Goal: Navigation & Orientation: Find specific page/section

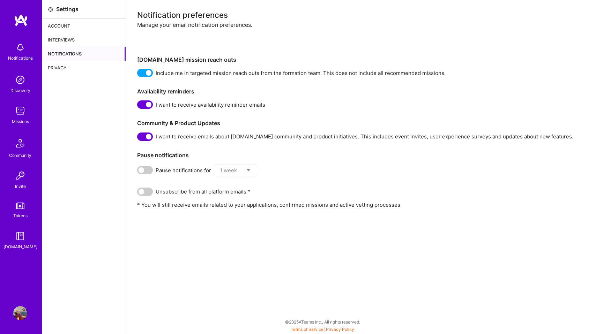
click at [61, 36] on div "Interviews" at bounding box center [83, 40] width 83 height 14
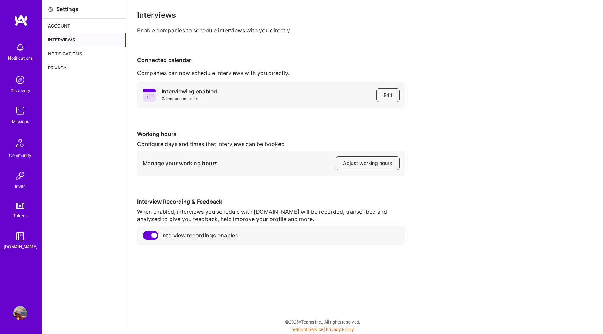
click at [58, 55] on div "Notifications" at bounding box center [83, 54] width 83 height 14
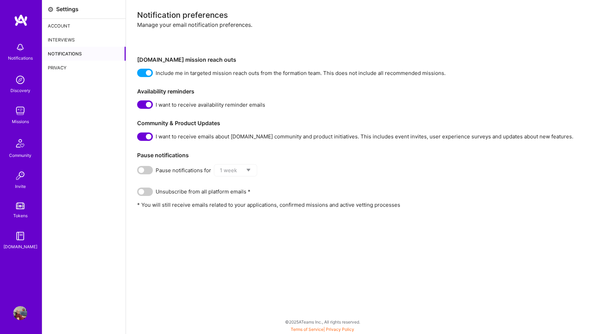
click at [17, 82] on img at bounding box center [20, 80] width 14 height 14
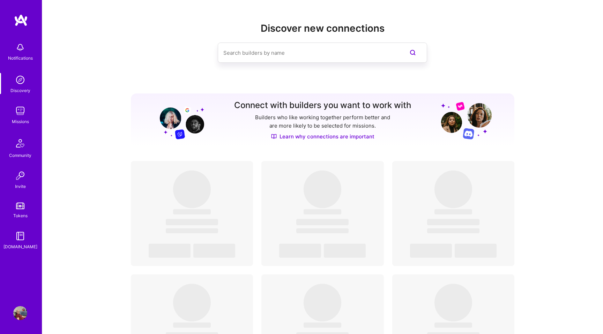
click at [23, 115] on img at bounding box center [20, 111] width 14 height 14
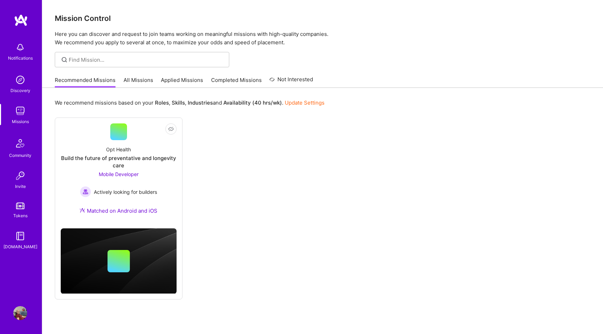
click at [137, 81] on link "All Missions" at bounding box center [139, 82] width 30 height 12
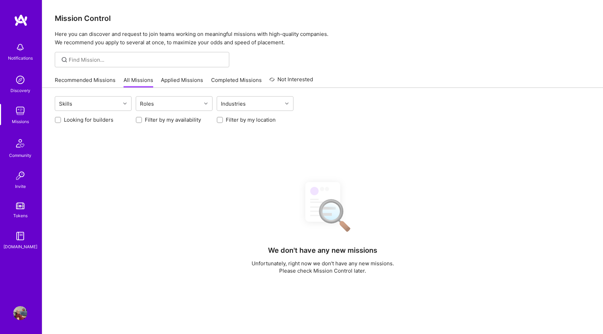
click at [189, 76] on link "Applied Missions" at bounding box center [182, 82] width 42 height 12
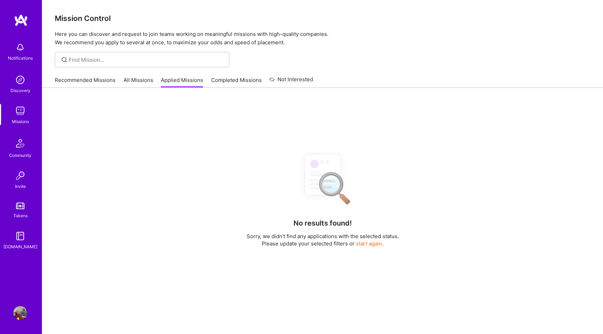
click at [228, 80] on link "Completed Missions" at bounding box center [236, 82] width 51 height 12
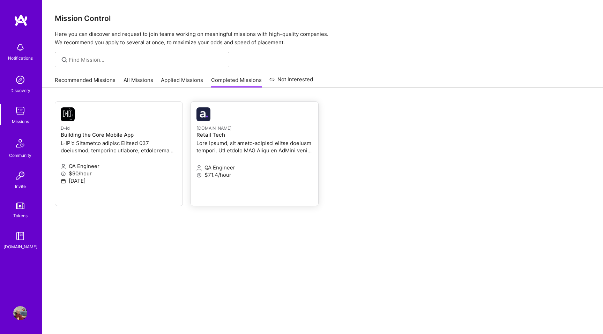
click at [224, 134] on h4 "Retail Tech" at bounding box center [254, 135] width 116 height 6
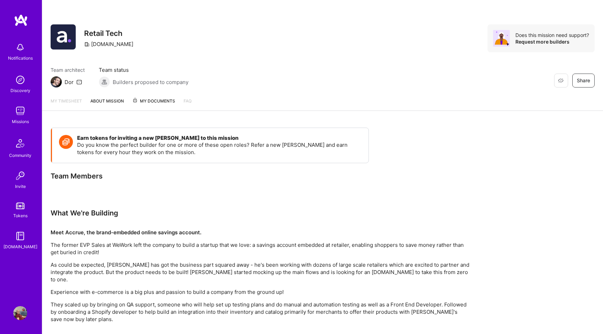
click at [111, 103] on link "About Mission" at bounding box center [106, 103] width 33 height 13
click at [154, 99] on span "My Documents" at bounding box center [153, 101] width 43 height 8
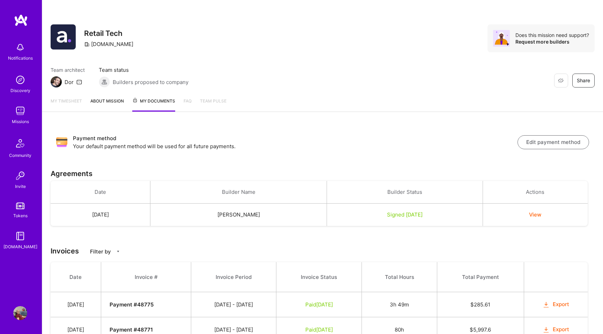
click at [110, 103] on link "About Mission" at bounding box center [106, 104] width 33 height 14
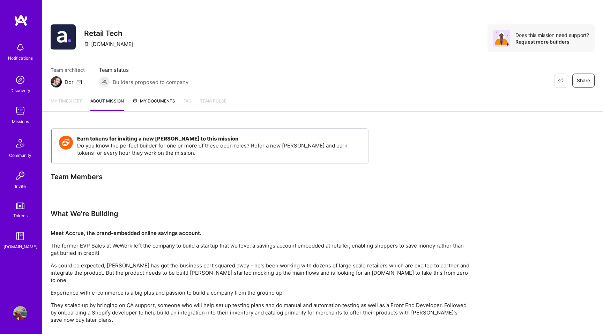
click at [66, 39] on img at bounding box center [63, 36] width 25 height 25
click at [154, 99] on span "My Documents" at bounding box center [153, 101] width 43 height 8
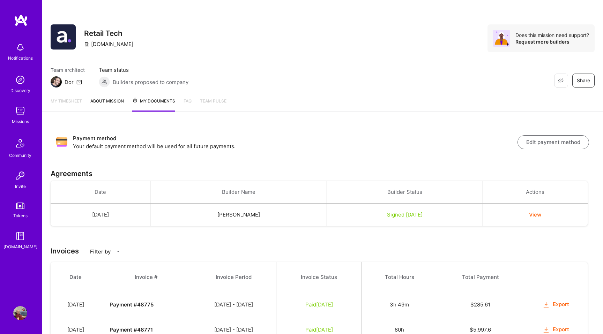
click at [23, 144] on img at bounding box center [20, 143] width 17 height 17
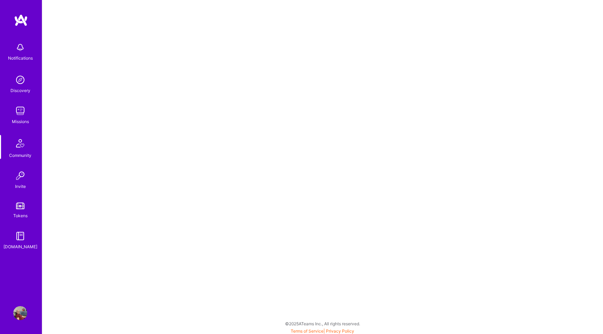
click at [21, 121] on div "Missions" at bounding box center [20, 121] width 17 height 7
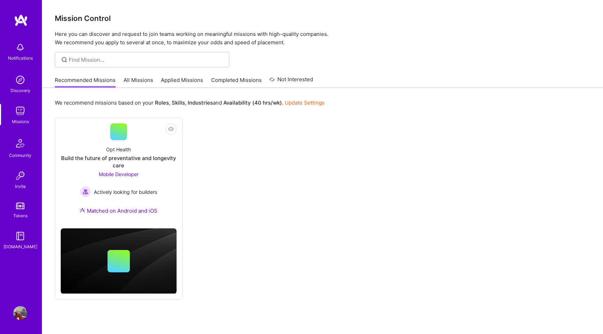
click at [132, 78] on link "All Missions" at bounding box center [139, 82] width 30 height 12
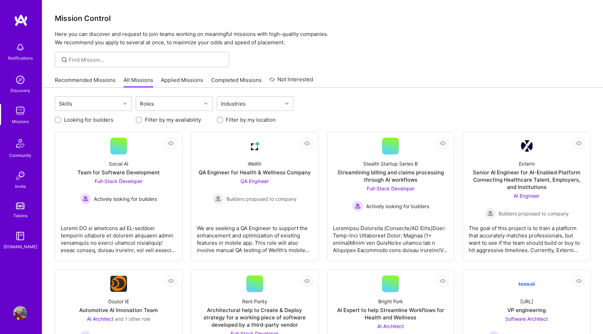
click at [94, 80] on link "Recommended Missions" at bounding box center [85, 82] width 61 height 12
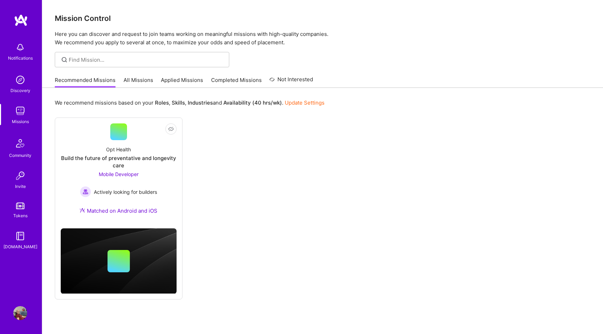
click at [165, 82] on link "Applied Missions" at bounding box center [182, 82] width 42 height 12
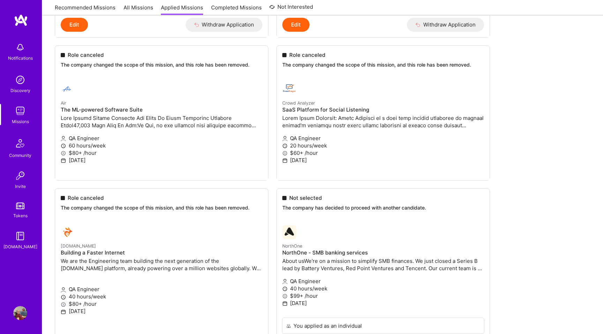
scroll to position [446, 0]
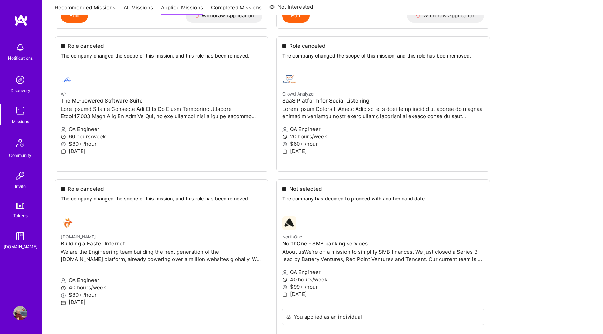
click at [18, 80] on img at bounding box center [20, 80] width 14 height 14
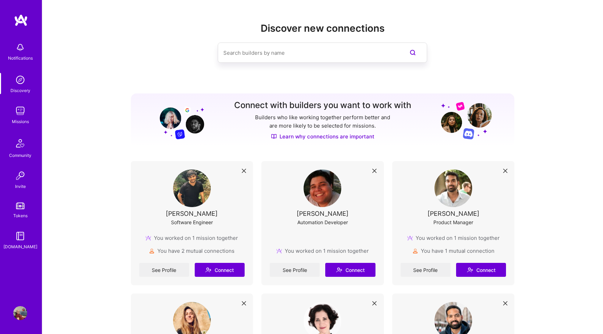
click at [326, 201] on img at bounding box center [323, 189] width 38 height 38
click at [320, 187] on img at bounding box center [323, 189] width 38 height 38
click at [297, 274] on link "See Profile" at bounding box center [295, 270] width 50 height 14
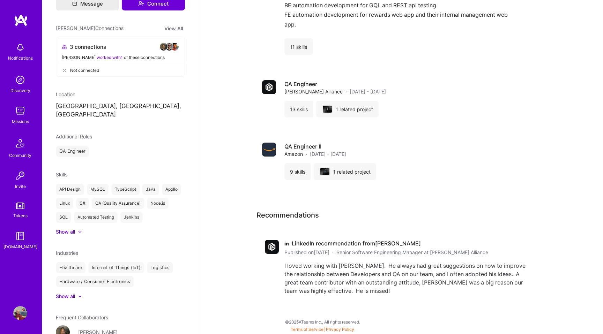
scroll to position [174, 0]
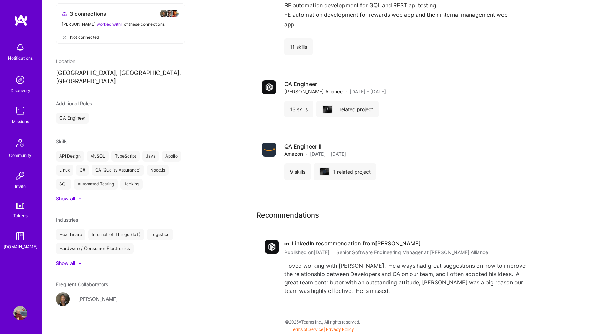
click at [93, 296] on div "[PERSON_NAME]" at bounding box center [97, 299] width 39 height 7
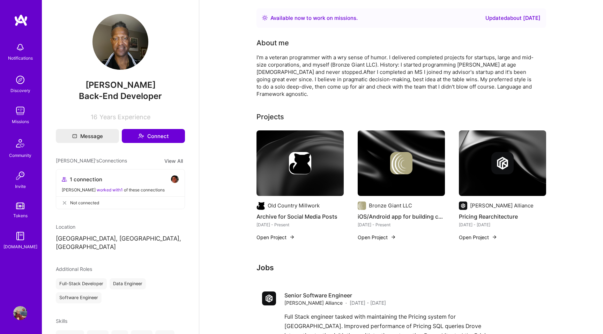
click at [14, 83] on img at bounding box center [20, 80] width 14 height 14
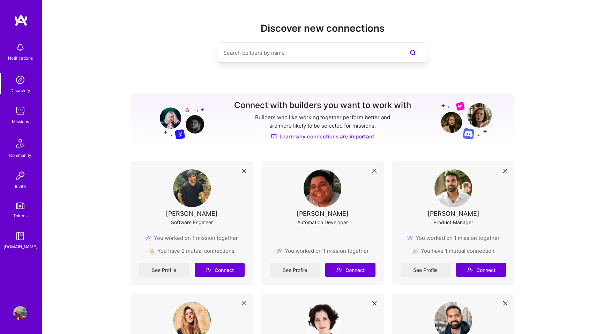
click at [16, 107] on img at bounding box center [20, 111] width 14 height 14
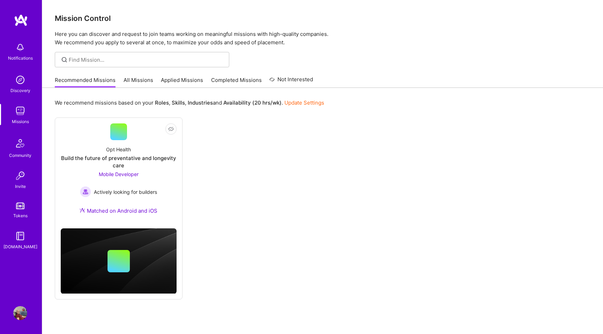
click at [18, 48] on img at bounding box center [20, 47] width 14 height 14
